Goal: Check status: Check status

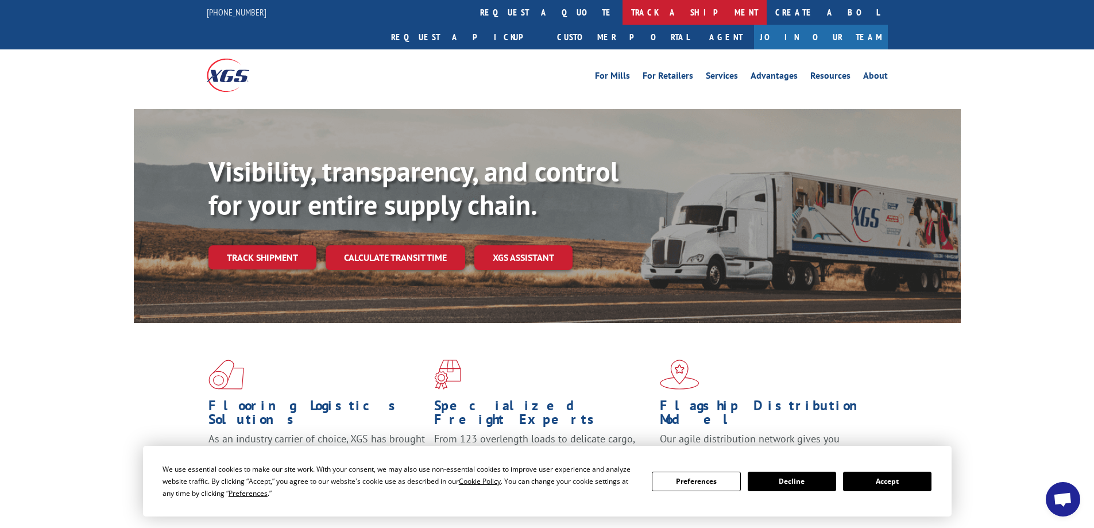
click at [622, 8] on link "track a shipment" at bounding box center [694, 12] width 144 height 25
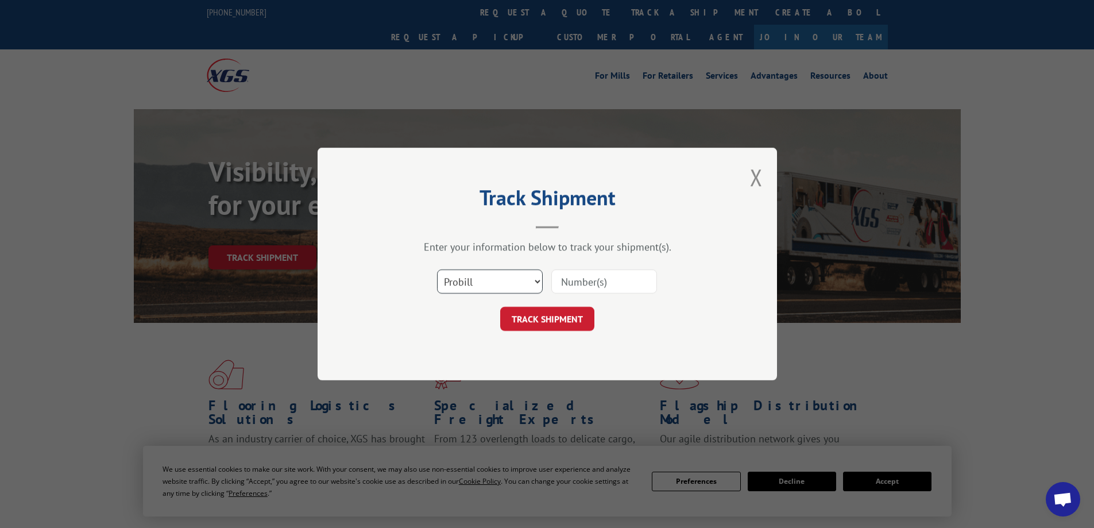
click at [535, 280] on select "Select category... Probill BOL PO" at bounding box center [490, 281] width 106 height 24
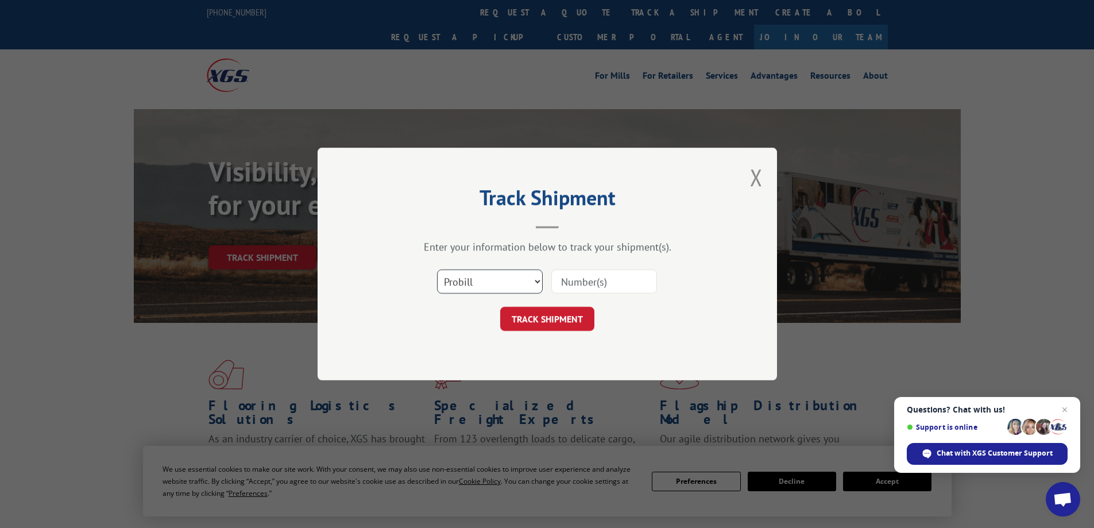
select select "po"
click at [437, 269] on select "Select category... Probill BOL PO" at bounding box center [490, 281] width 106 height 24
click at [575, 283] on input at bounding box center [604, 281] width 106 height 24
type input "CM003867"
click at [574, 320] on button "TRACK SHIPMENT" at bounding box center [547, 319] width 94 height 24
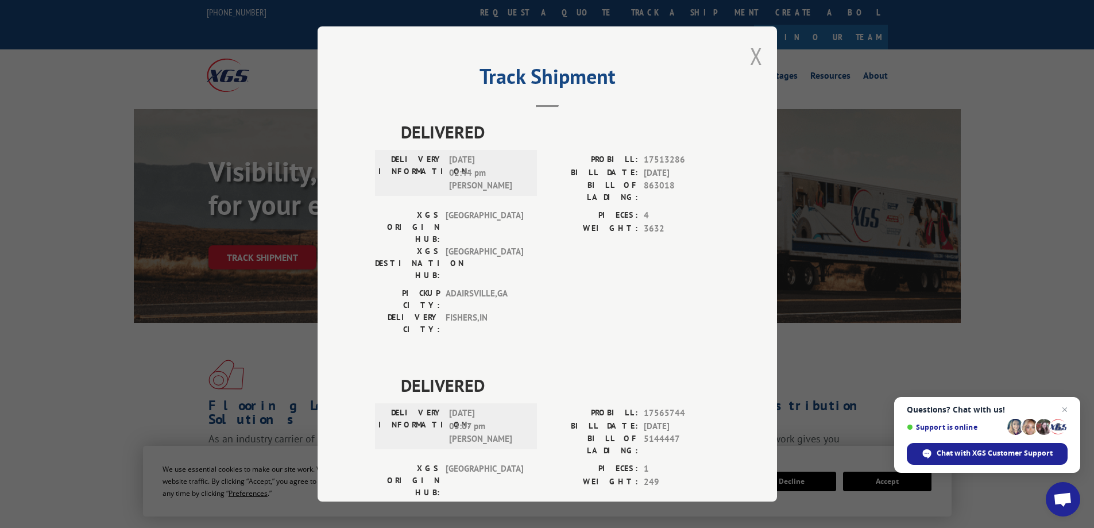
click at [753, 57] on button "Close modal" at bounding box center [756, 56] width 13 height 30
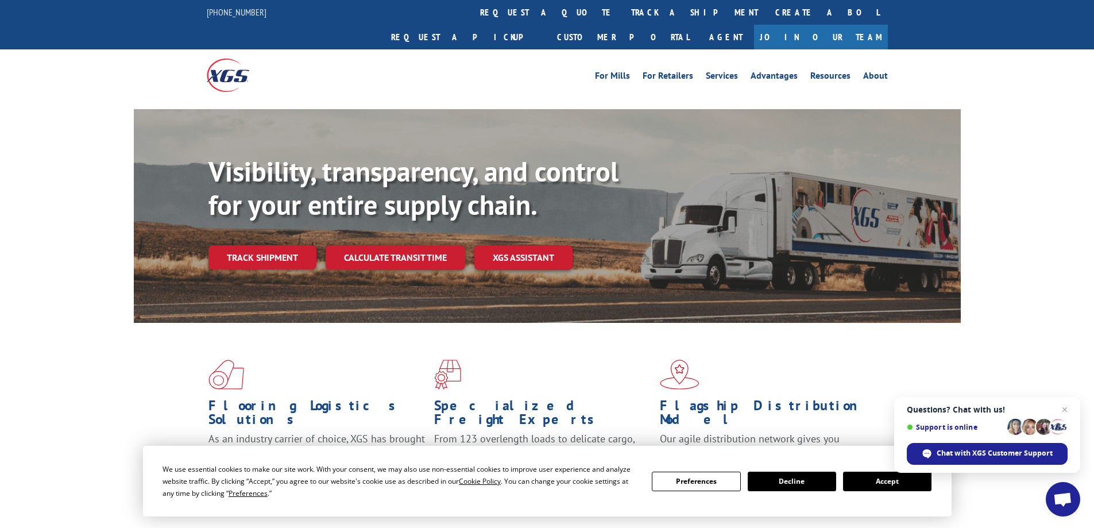
click at [1064, 409] on span "Close chat" at bounding box center [1065, 410] width 14 height 14
